Goal: Information Seeking & Learning: Learn about a topic

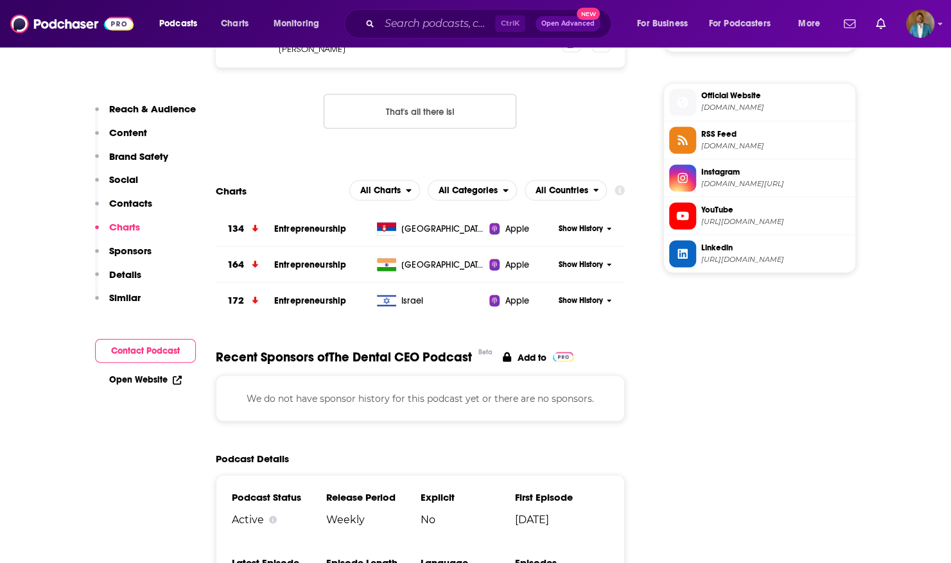
scroll to position [1313, 0]
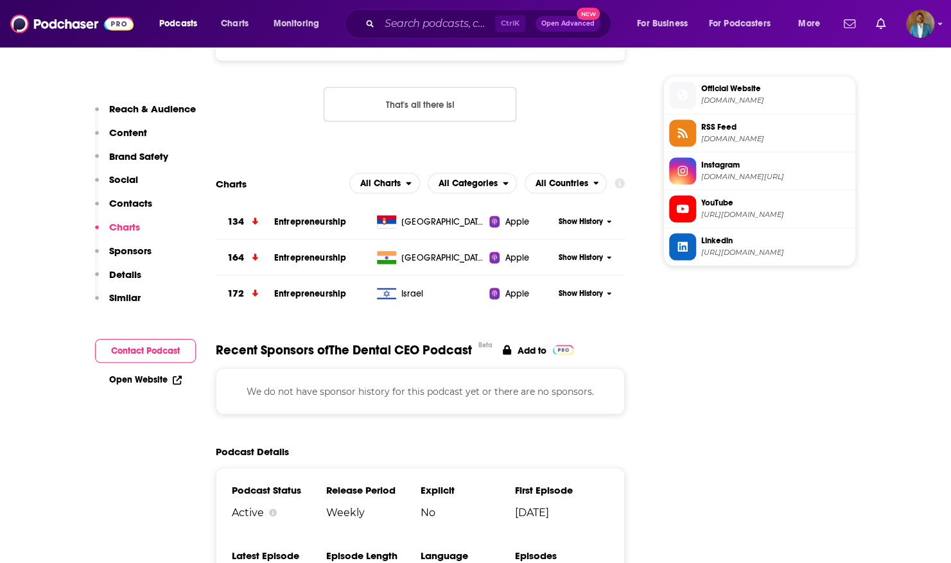
click at [548, 352] on link "Add to" at bounding box center [538, 350] width 71 height 16
click at [236, 21] on span "Charts" at bounding box center [235, 24] width 28 height 18
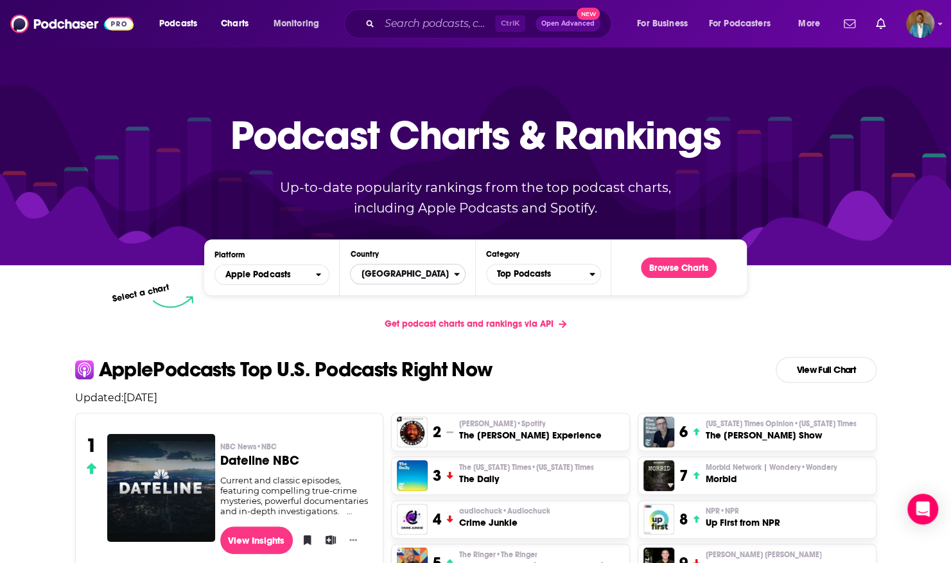
click at [445, 277] on span "[GEOGRAPHIC_DATA]" at bounding box center [402, 274] width 103 height 22
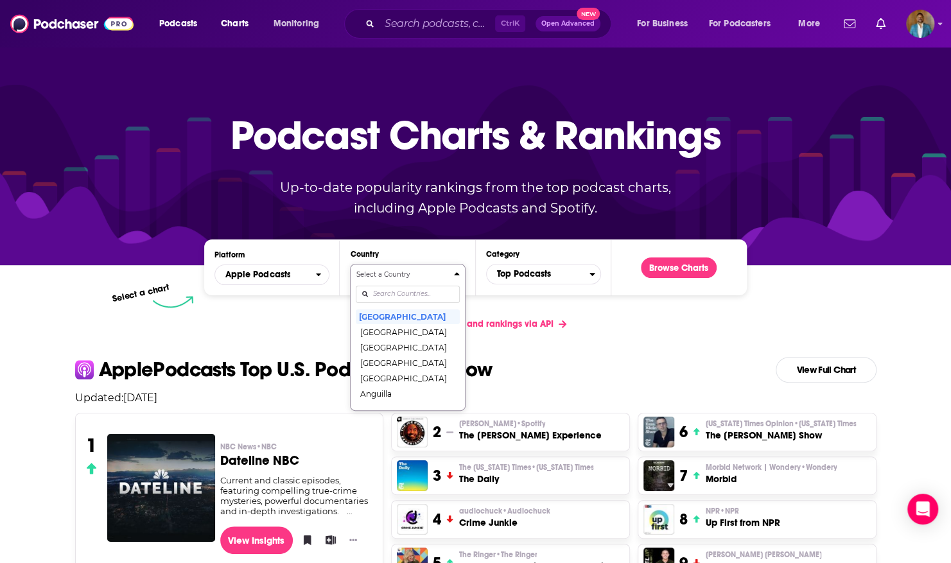
scroll to position [13, 0]
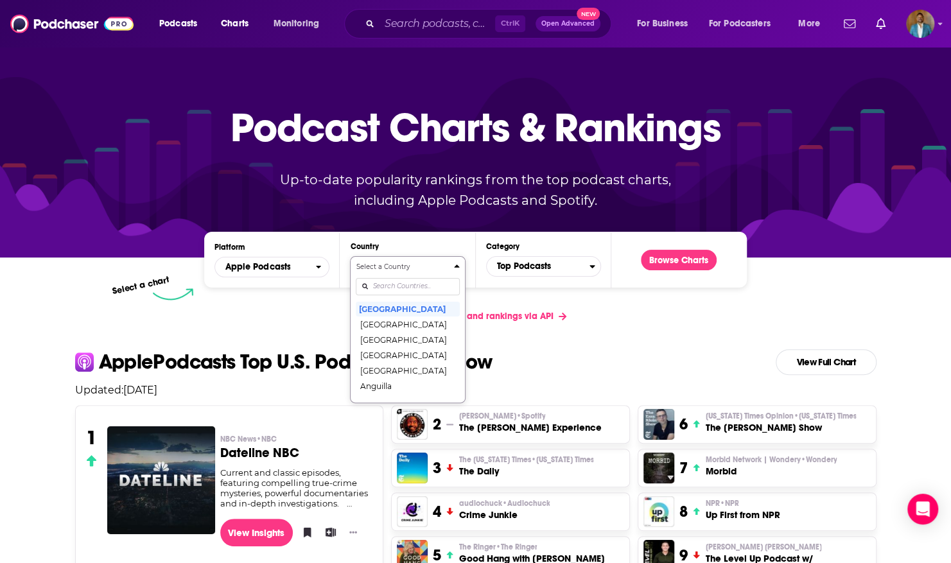
click at [414, 295] on div "Countries" at bounding box center [407, 287] width 103 height 30
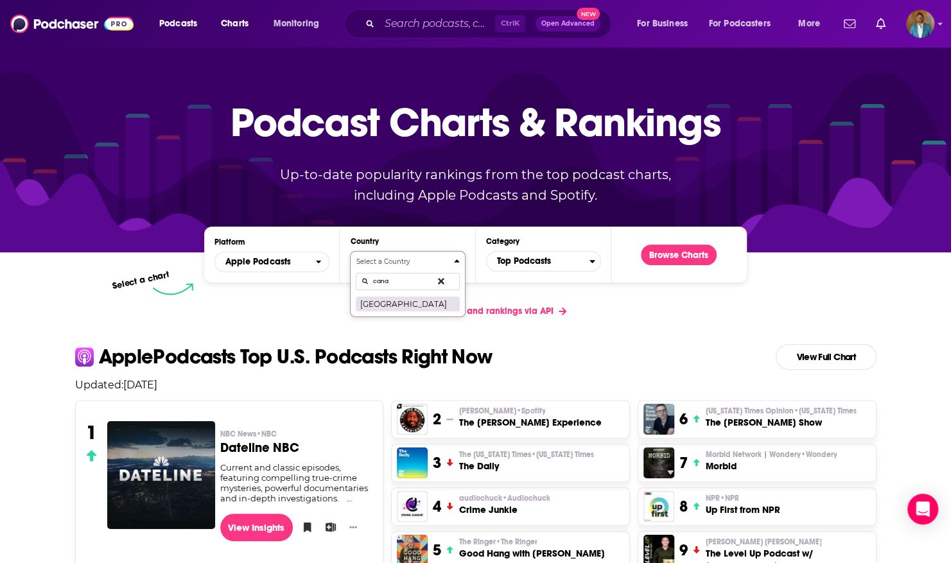
type input "cana"
click at [416, 300] on button "[GEOGRAPHIC_DATA]" at bounding box center [407, 303] width 103 height 15
click at [569, 263] on span "Top Podcasts" at bounding box center [538, 261] width 103 height 22
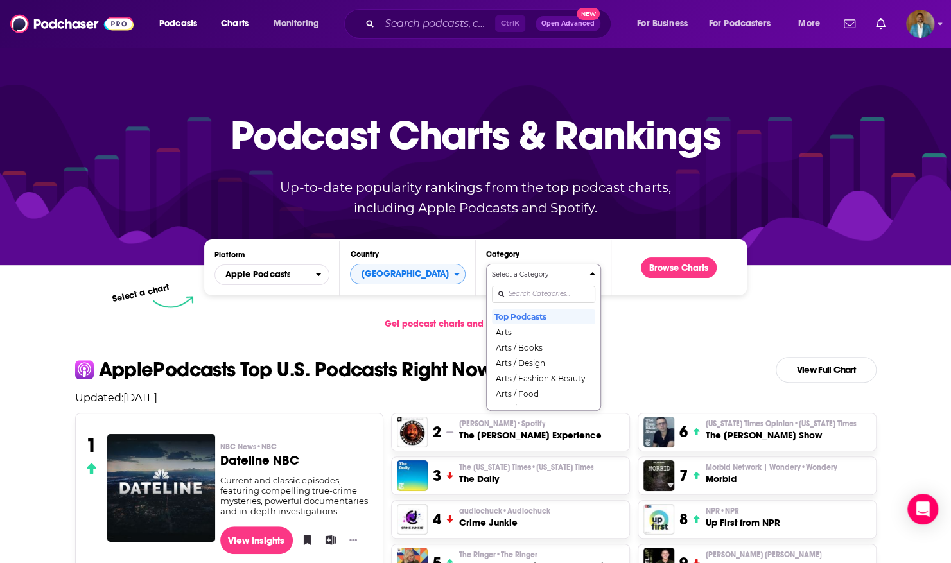
click at [550, 288] on input "Categories" at bounding box center [543, 294] width 103 height 17
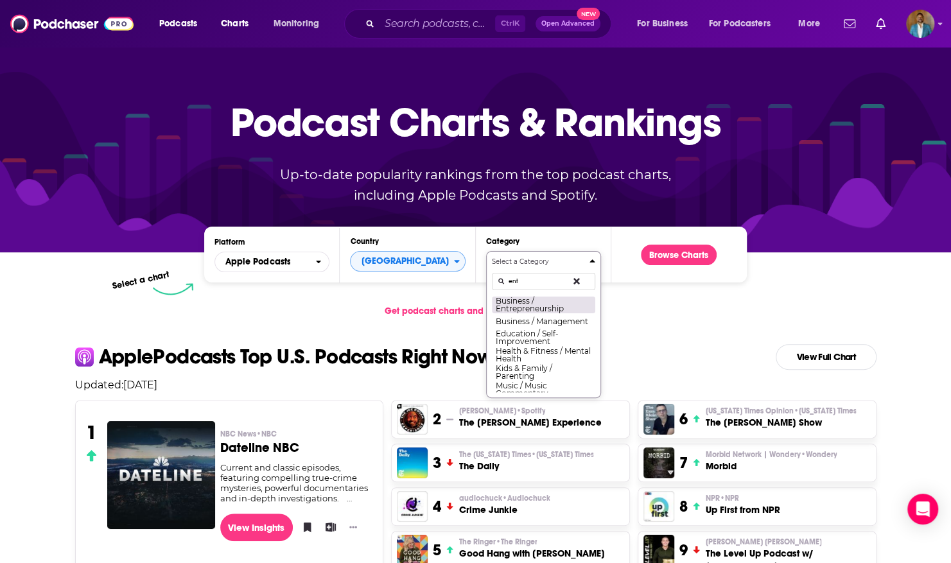
type input "ent"
click at [538, 307] on button "Business / Entrepreneurship" at bounding box center [543, 304] width 103 height 17
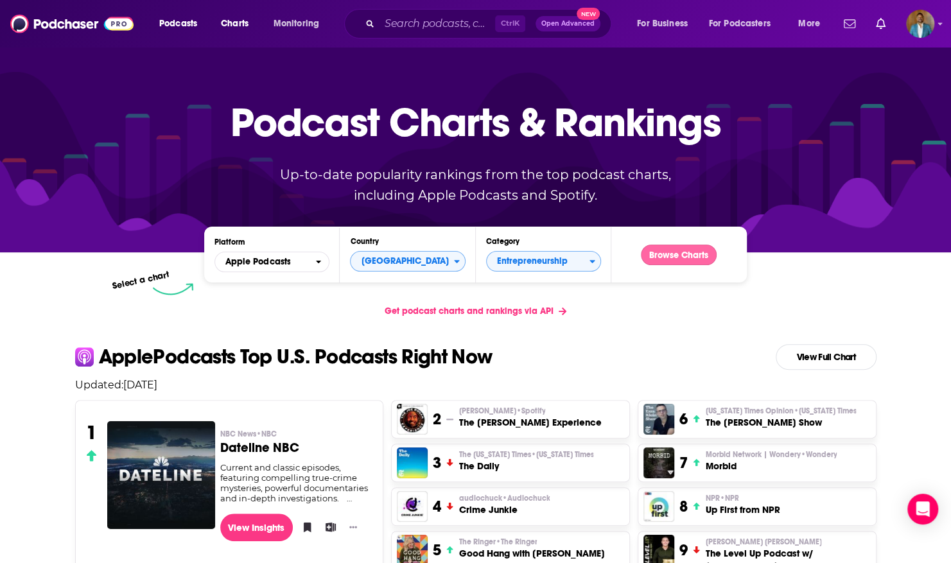
click at [685, 252] on button "Browse Charts" at bounding box center [679, 255] width 76 height 21
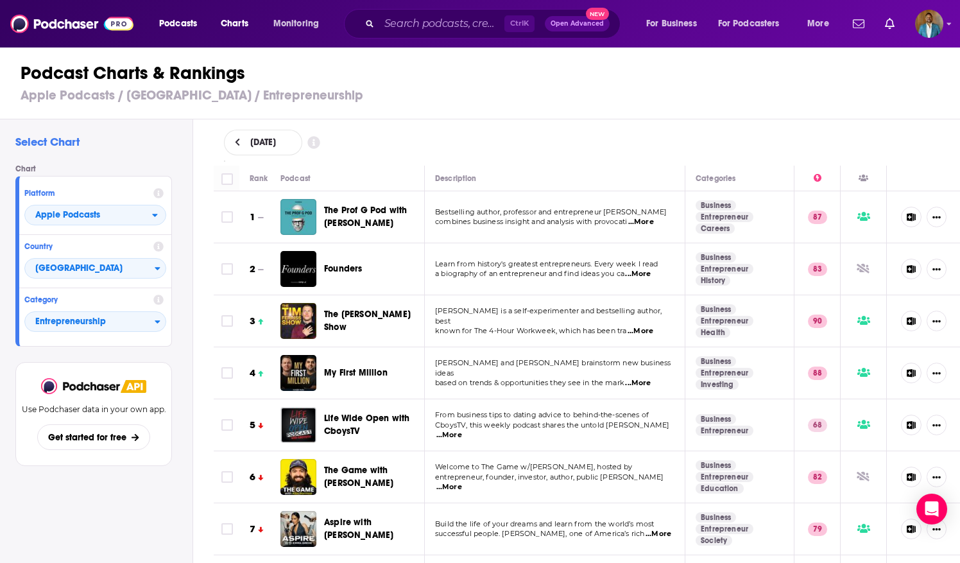
click at [241, 139] on button at bounding box center [237, 142] width 13 height 11
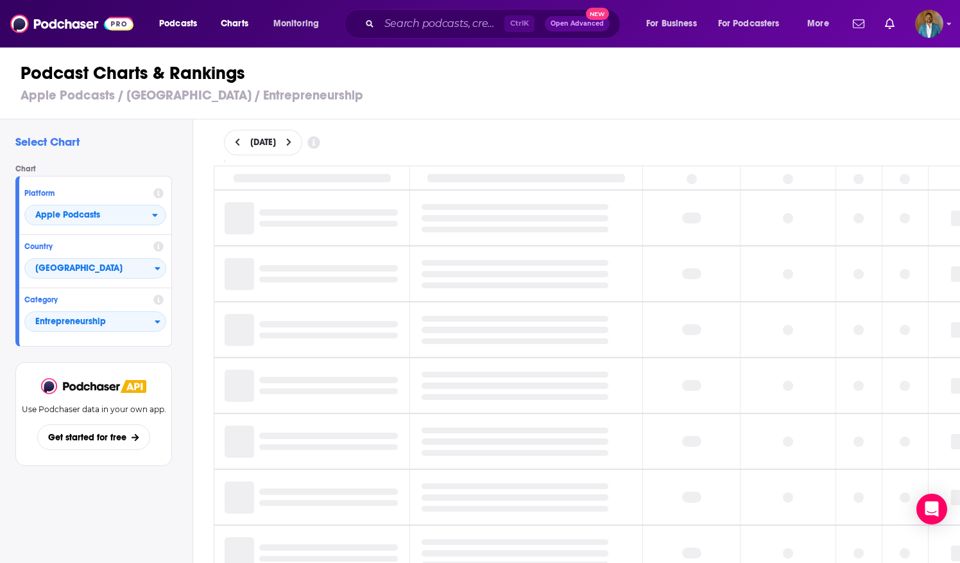
click at [231, 139] on button at bounding box center [237, 142] width 13 height 11
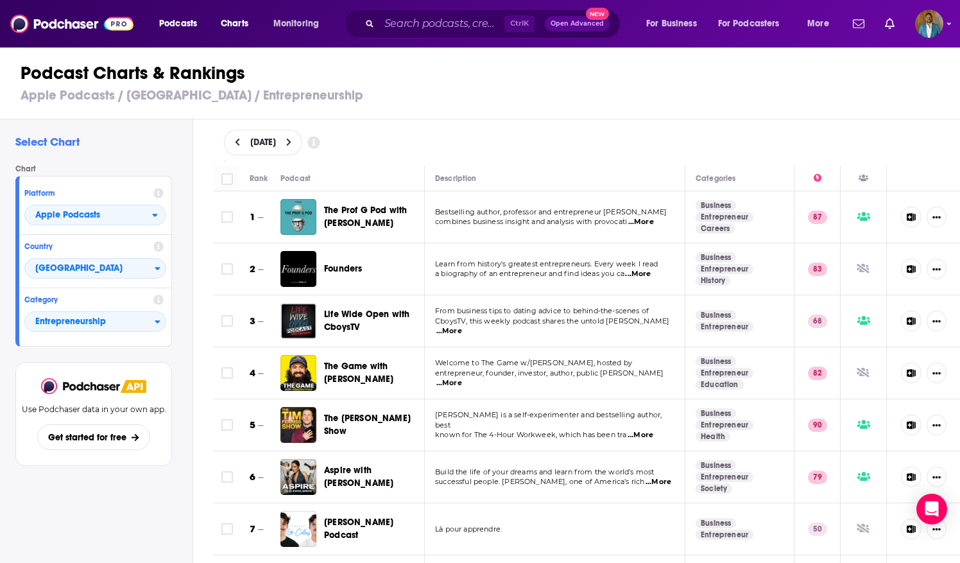
click at [237, 139] on icon at bounding box center [237, 143] width 4 height 8
click at [235, 144] on icon at bounding box center [238, 142] width 6 height 9
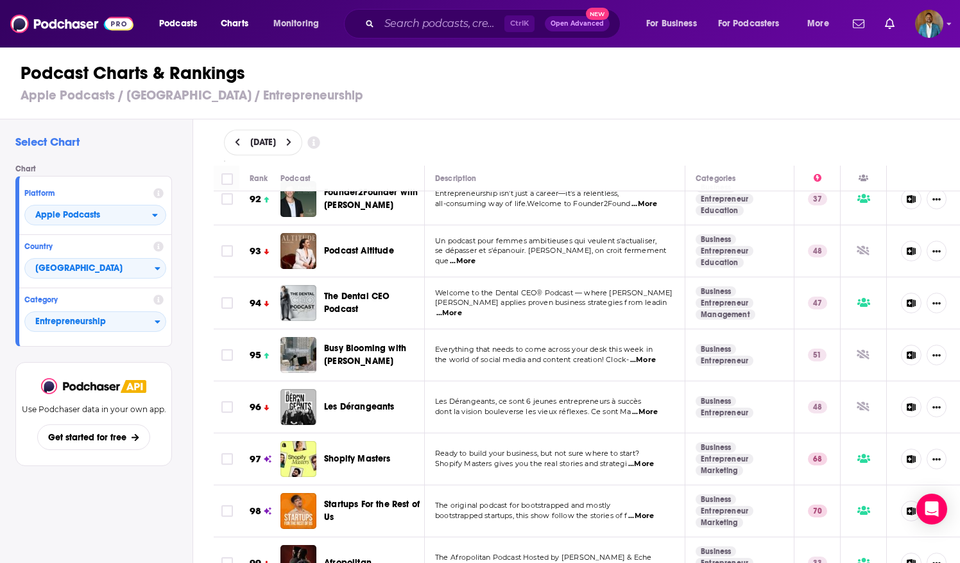
scroll to position [4923, 0]
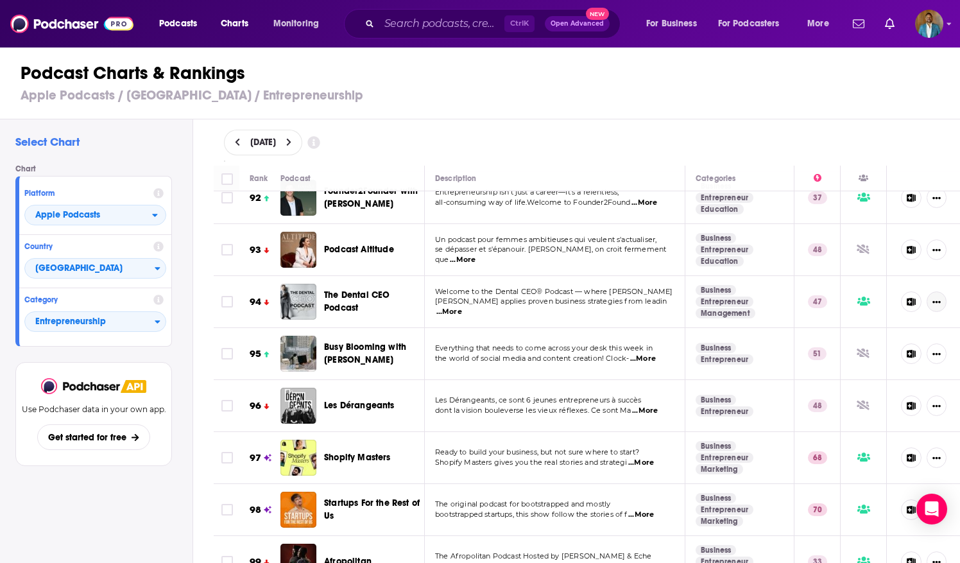
click at [933, 298] on icon "Show More Button" at bounding box center [937, 302] width 8 height 8
